Goal: Find specific page/section: Find specific page/section

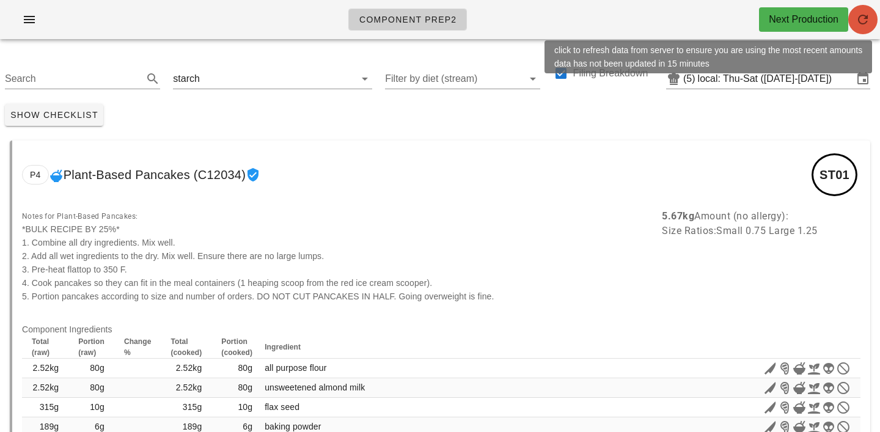
click at [869, 17] on icon "button" at bounding box center [863, 19] width 15 height 15
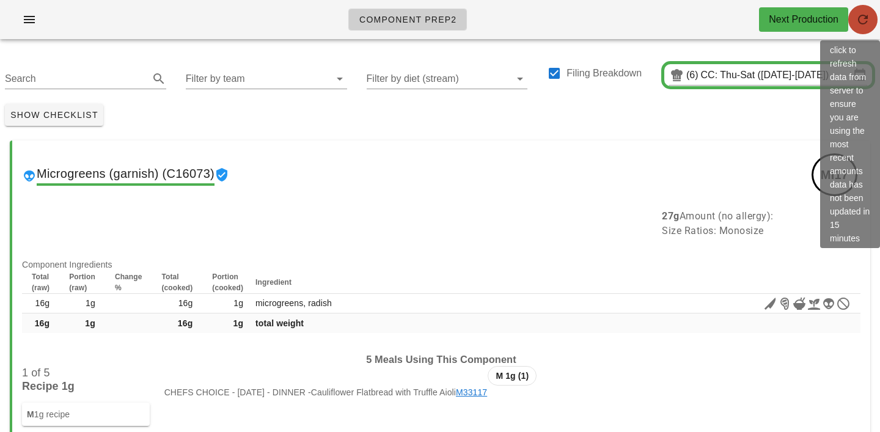
click at [861, 23] on icon "button" at bounding box center [863, 19] width 15 height 15
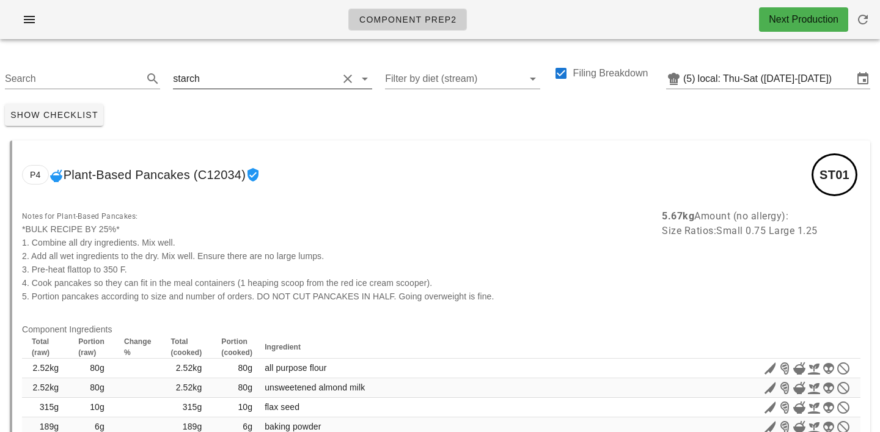
click at [212, 75] on input "text" at bounding box center [270, 79] width 136 height 20
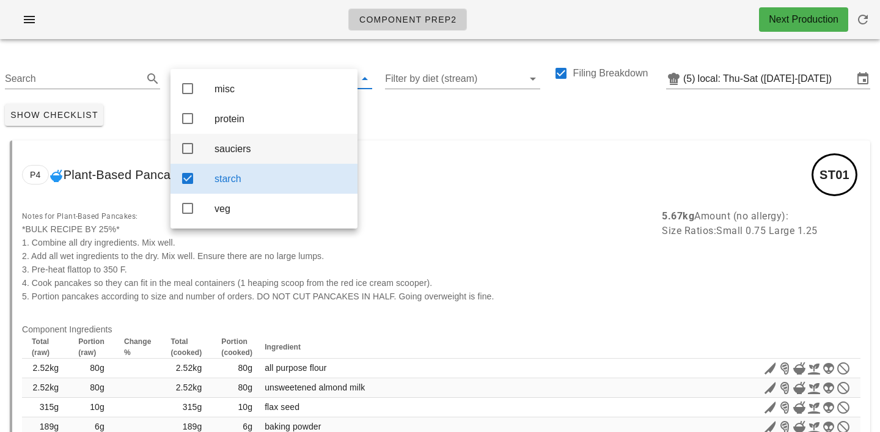
click at [243, 149] on div "sauciers" at bounding box center [281, 149] width 133 height 12
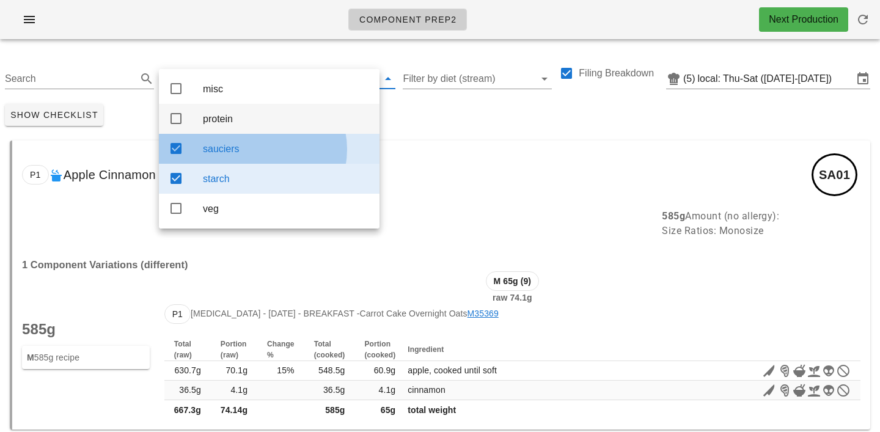
click at [241, 120] on div "protein" at bounding box center [286, 119] width 167 height 12
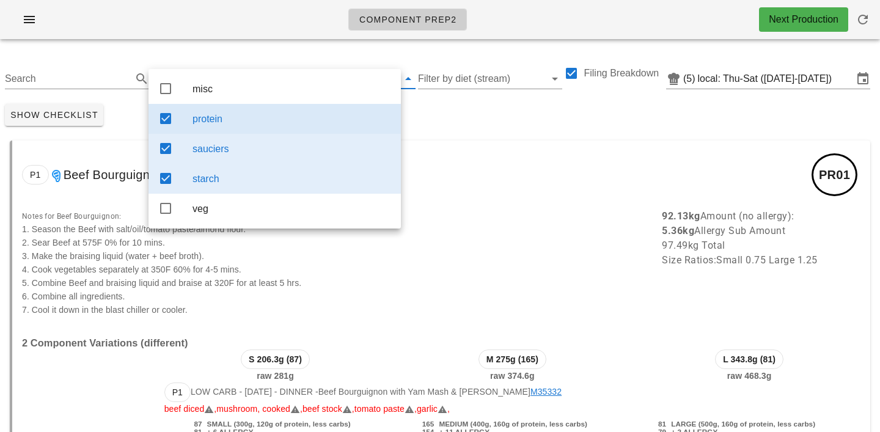
click at [429, 108] on div "Show Checklist" at bounding box center [440, 115] width 880 height 32
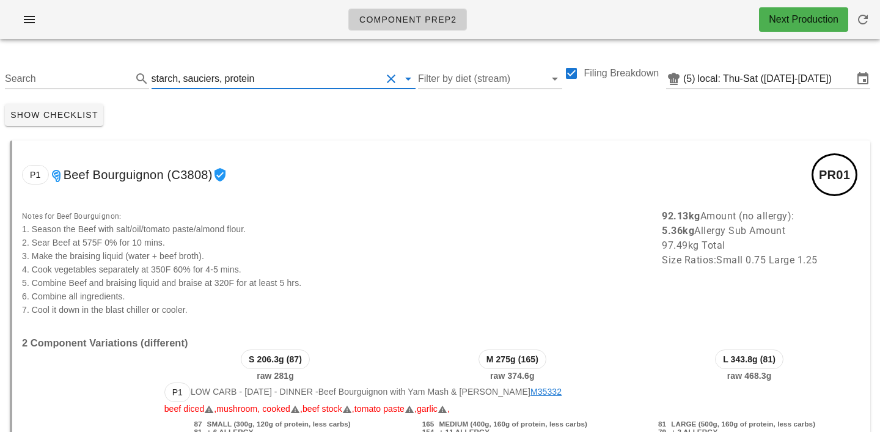
click at [276, 75] on input "text" at bounding box center [319, 79] width 125 height 20
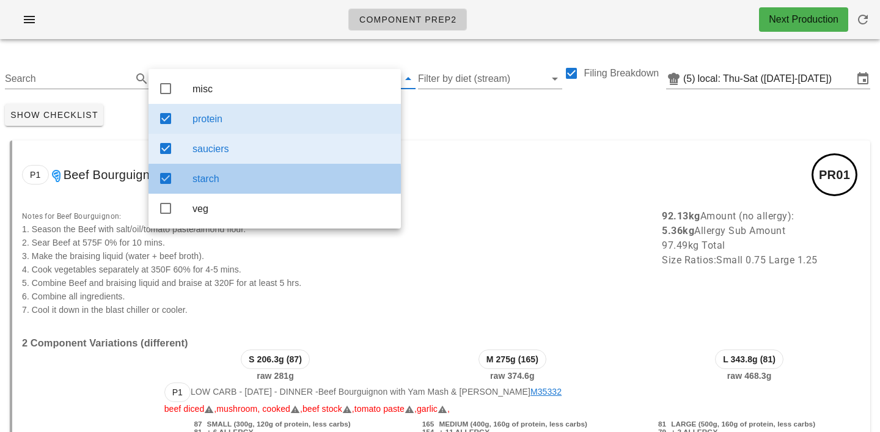
click at [229, 182] on div "starch" at bounding box center [292, 179] width 199 height 12
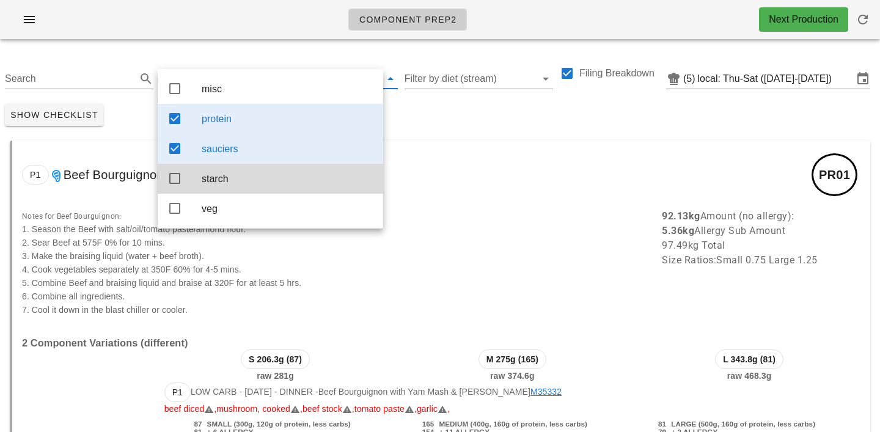
click at [224, 114] on div "protein" at bounding box center [288, 119] width 172 height 12
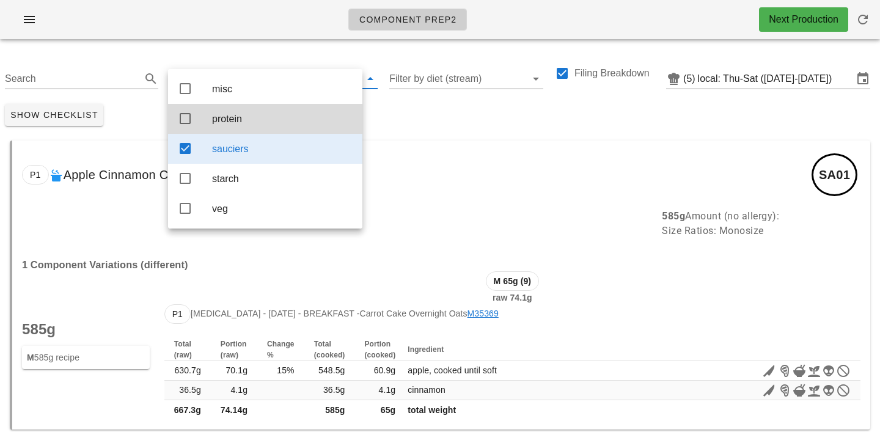
click at [468, 112] on div "Show Checklist" at bounding box center [440, 115] width 880 height 32
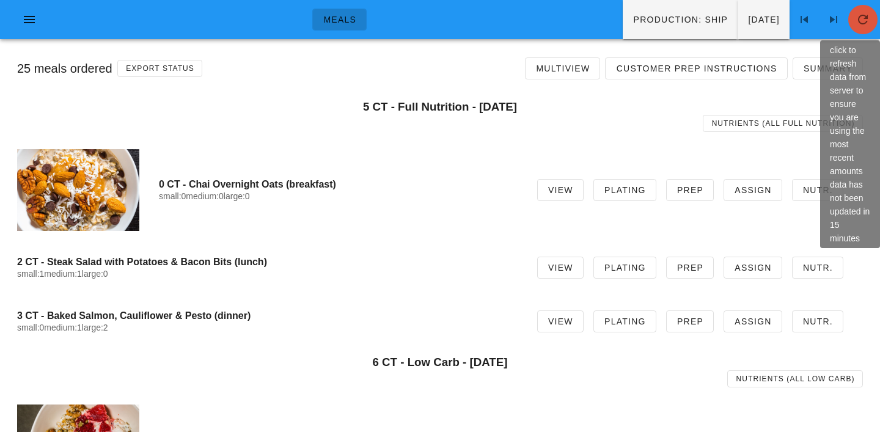
click at [856, 24] on icon "button" at bounding box center [863, 19] width 15 height 15
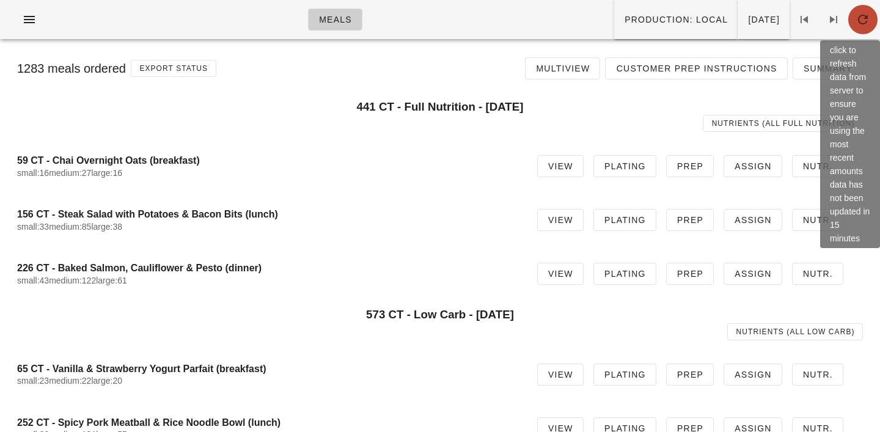
click at [854, 25] on span "button" at bounding box center [862, 19] width 29 height 15
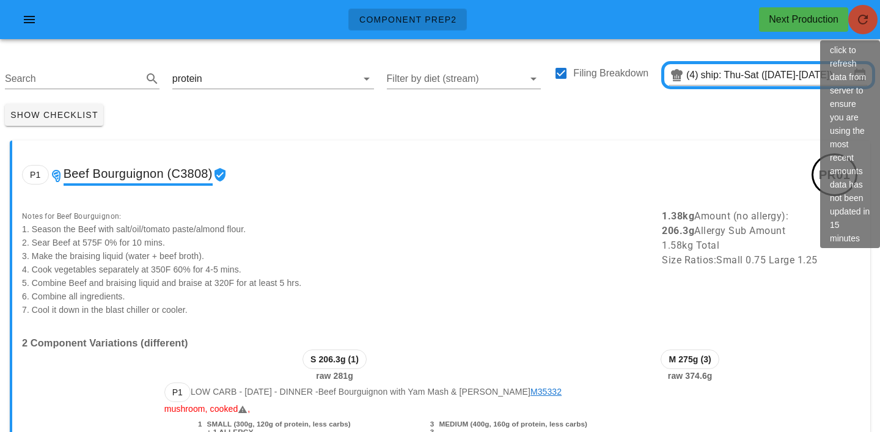
click at [865, 29] on button "button" at bounding box center [862, 19] width 29 height 29
